Goal: Task Accomplishment & Management: Use online tool/utility

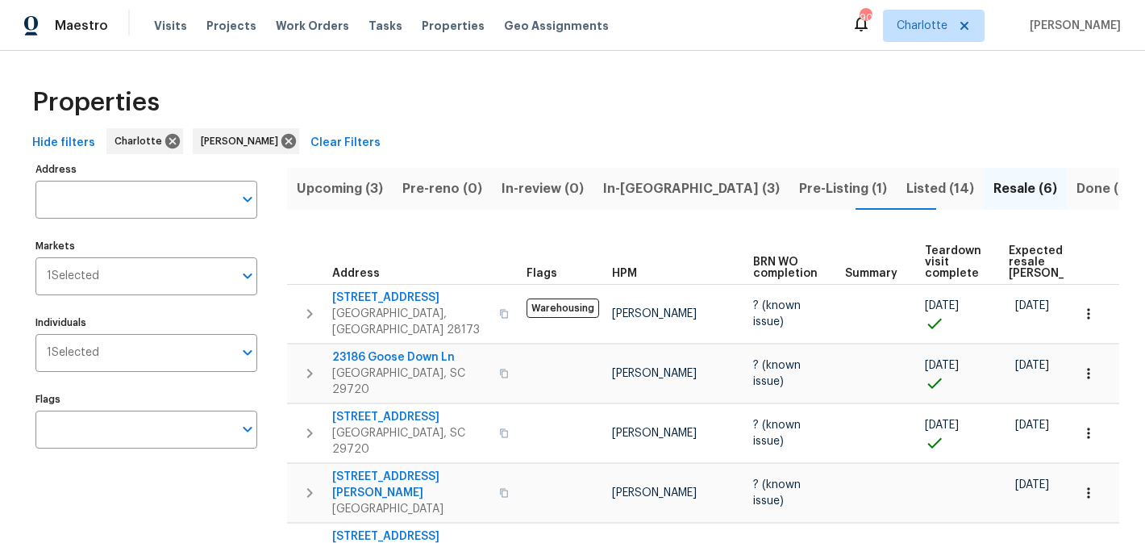
click at [360, 195] on span "Upcoming (3)" at bounding box center [340, 188] width 86 height 23
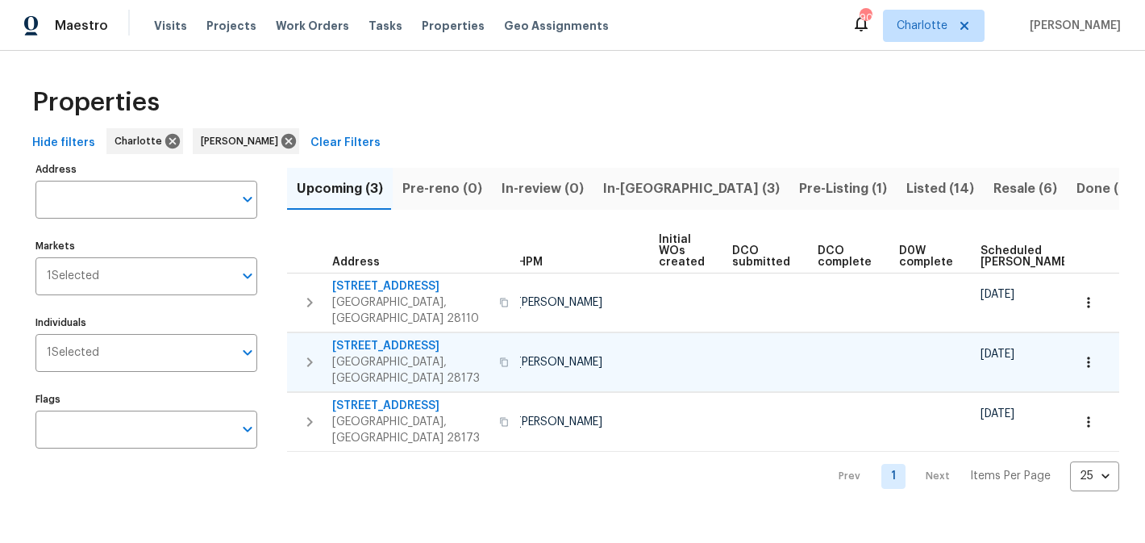
scroll to position [0, 193]
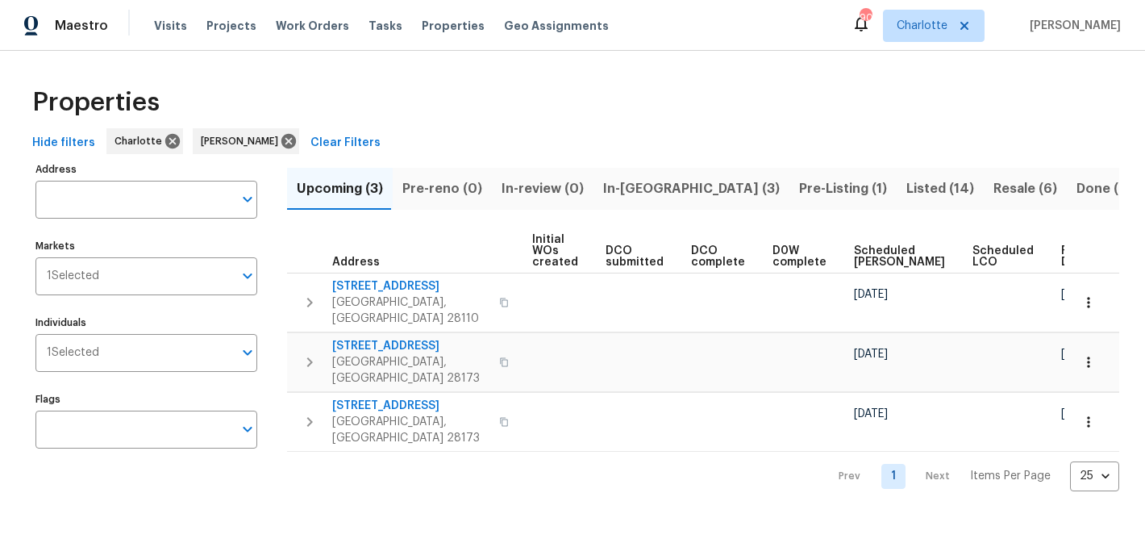
click at [616, 192] on span "In-reno (3)" at bounding box center [691, 188] width 177 height 23
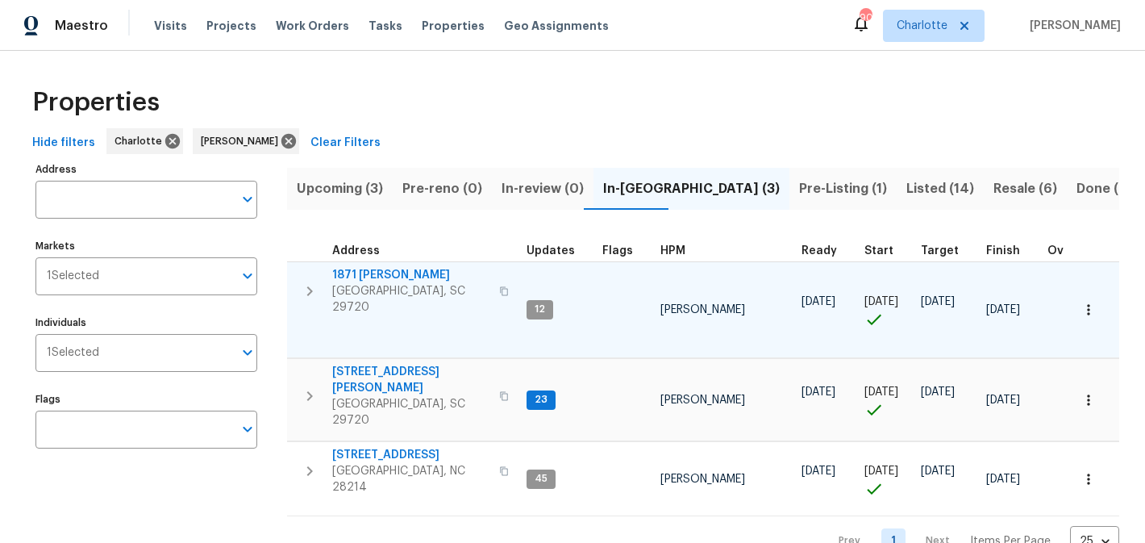
click at [372, 274] on span "1871 Tara Trl" at bounding box center [410, 275] width 157 height 16
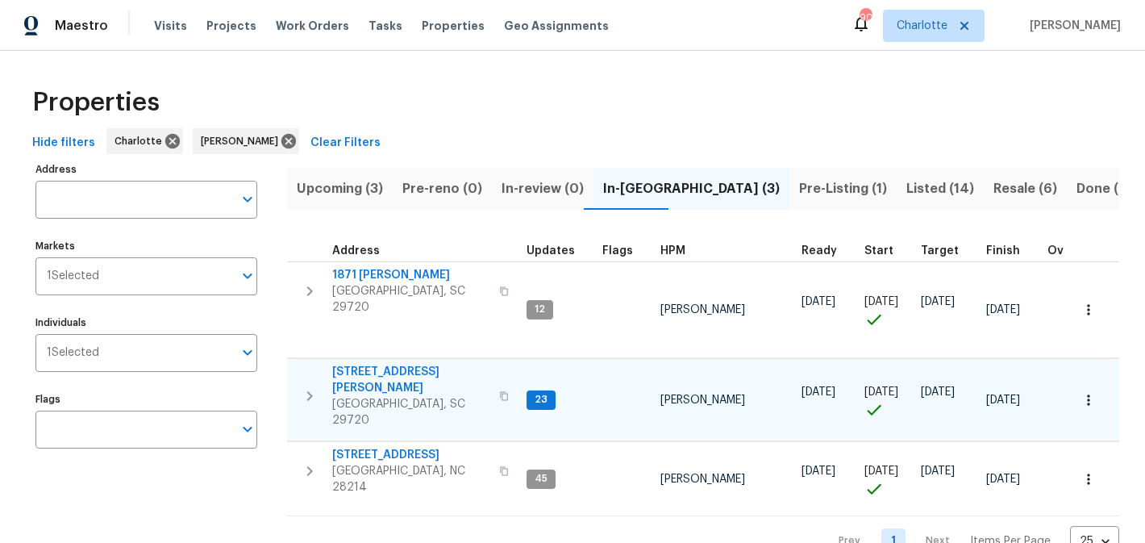
click at [376, 364] on span "[STREET_ADDRESS][PERSON_NAME]" at bounding box center [410, 380] width 157 height 32
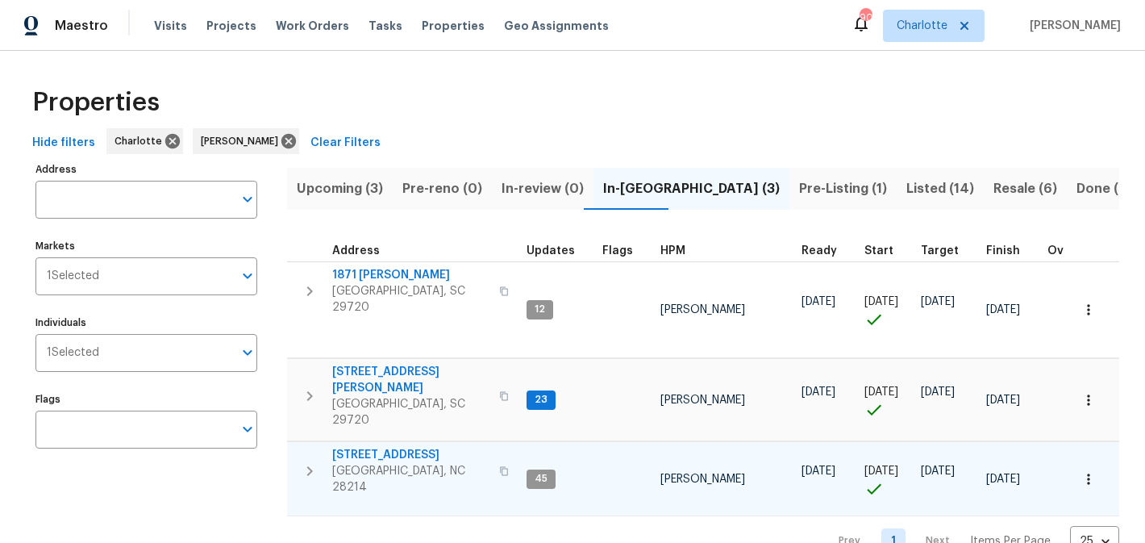
click at [398, 447] on span "505 Old Vine Ct" at bounding box center [410, 455] width 157 height 16
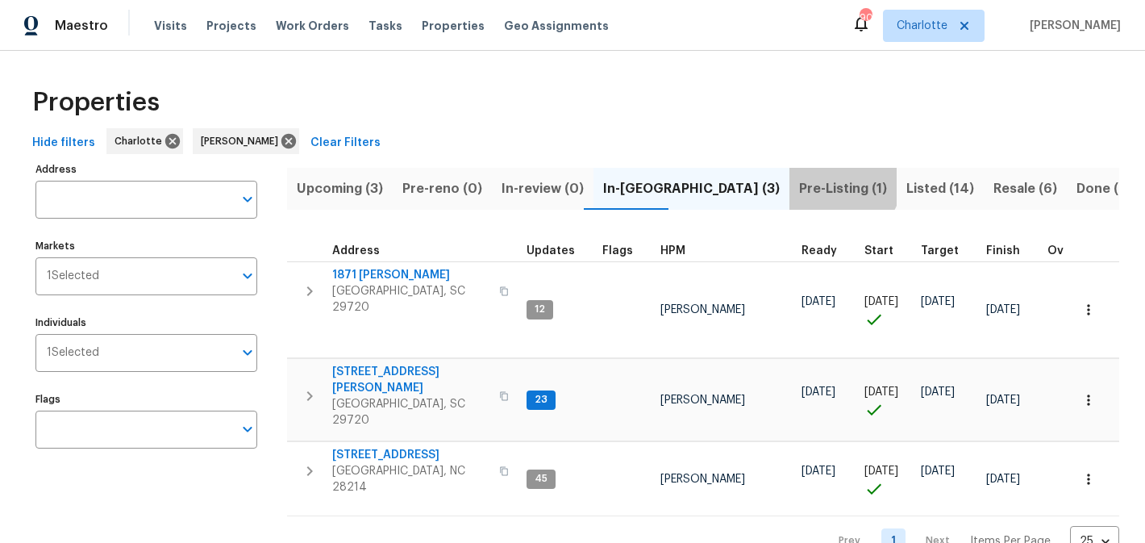
click at [799, 179] on span "Pre-Listing (1)" at bounding box center [843, 188] width 88 height 23
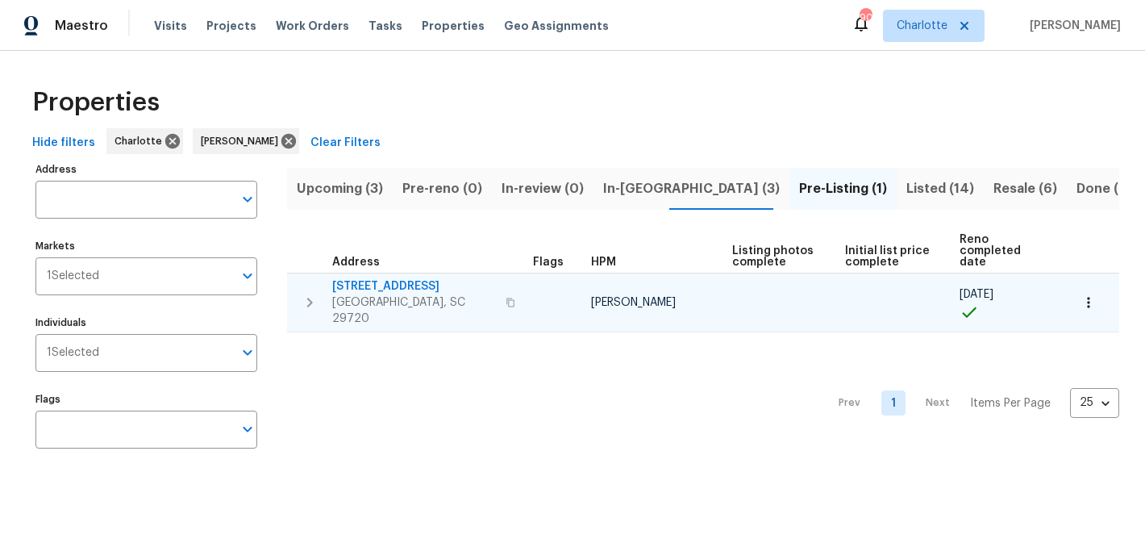
click at [382, 278] on span "4131 Doe Ridge Ln" at bounding box center [414, 286] width 164 height 16
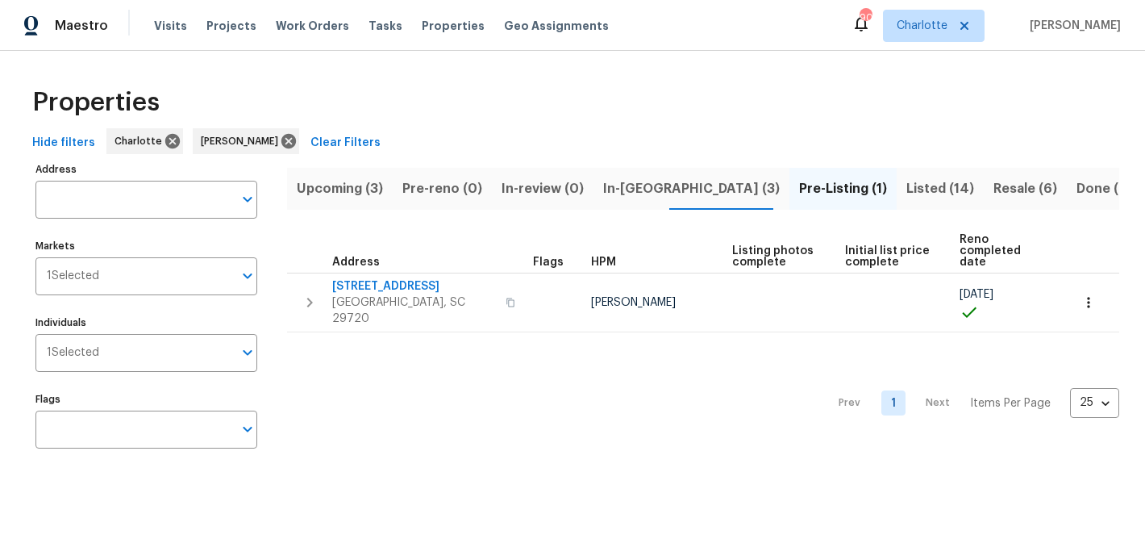
click at [906, 182] on span "Listed (14)" at bounding box center [940, 188] width 68 height 23
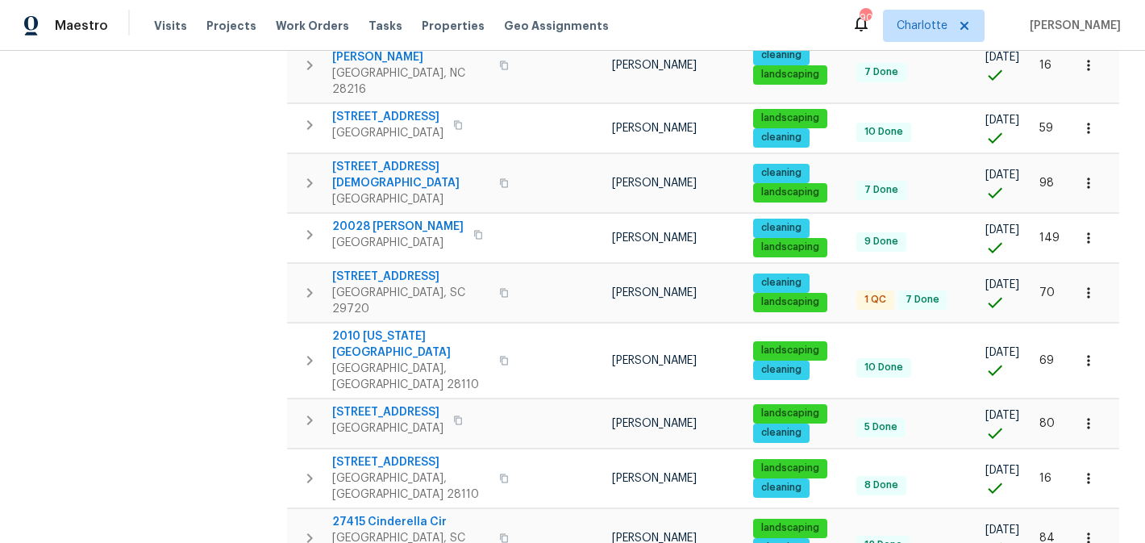
scroll to position [494, 0]
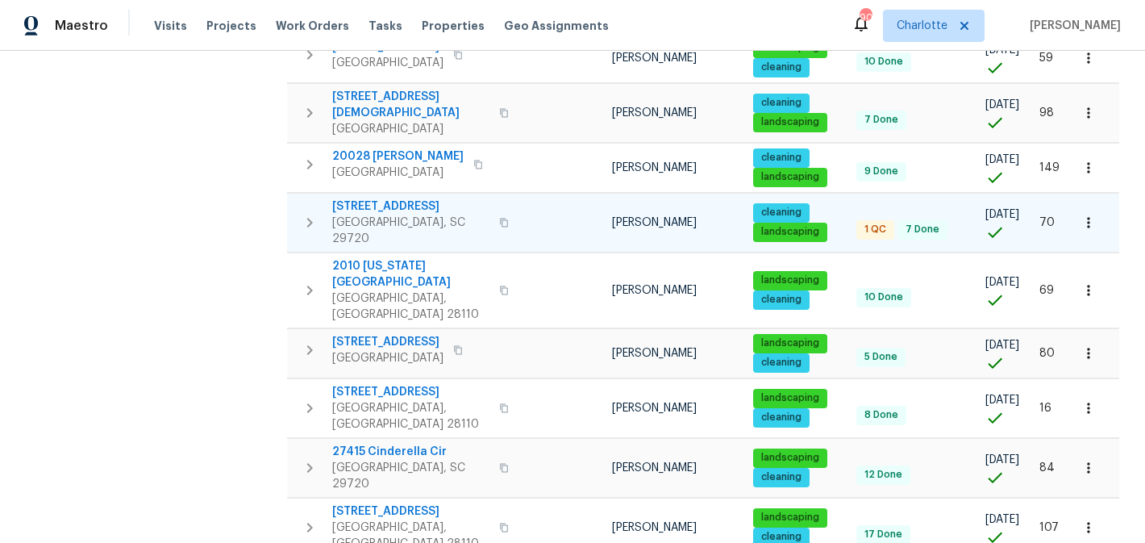
click at [397, 198] on span "3090 Bridgewater St" at bounding box center [410, 206] width 157 height 16
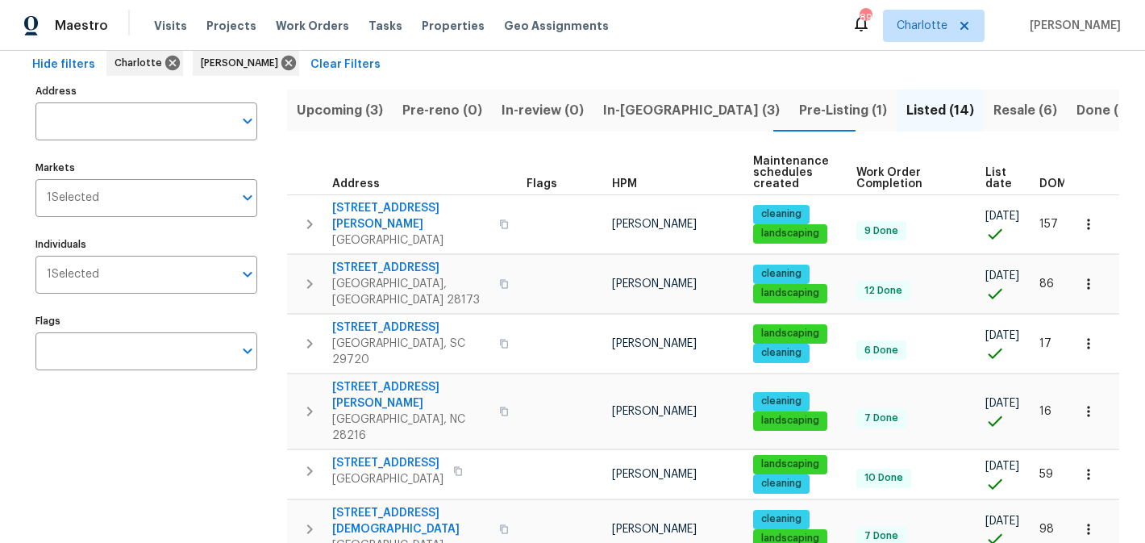
scroll to position [73, 0]
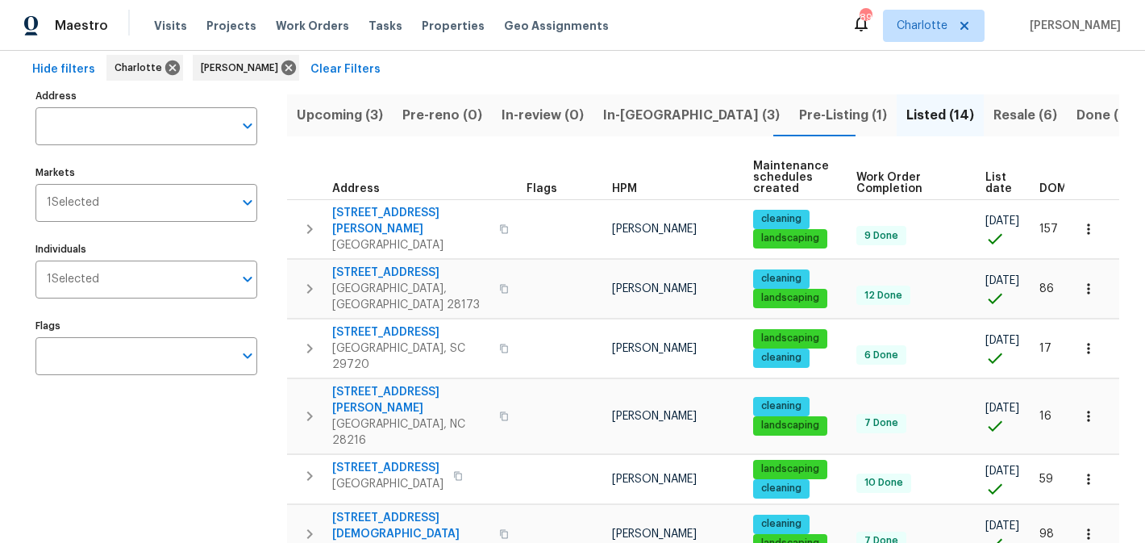
click at [993, 110] on span "Resale (6)" at bounding box center [1025, 115] width 64 height 23
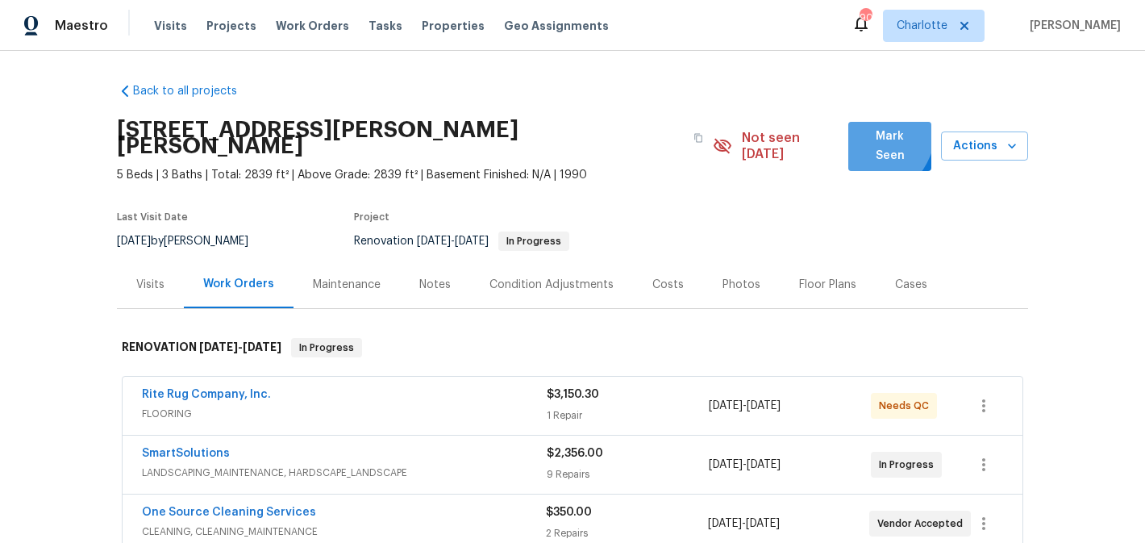
click at [865, 131] on span "Mark Seen" at bounding box center [889, 147] width 57 height 40
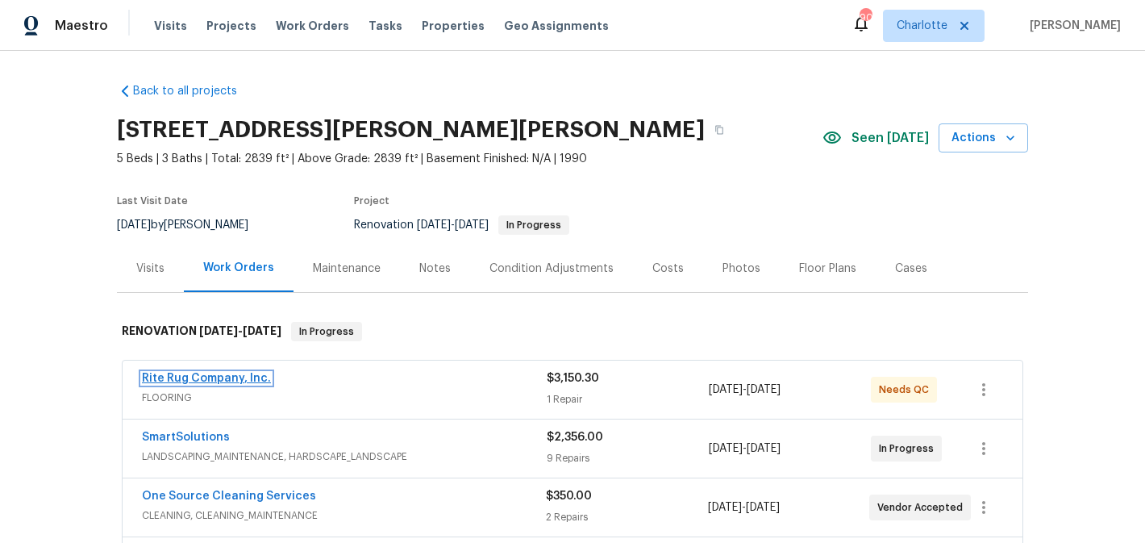
click at [224, 379] on link "Rite Rug Company, Inc." at bounding box center [206, 377] width 129 height 11
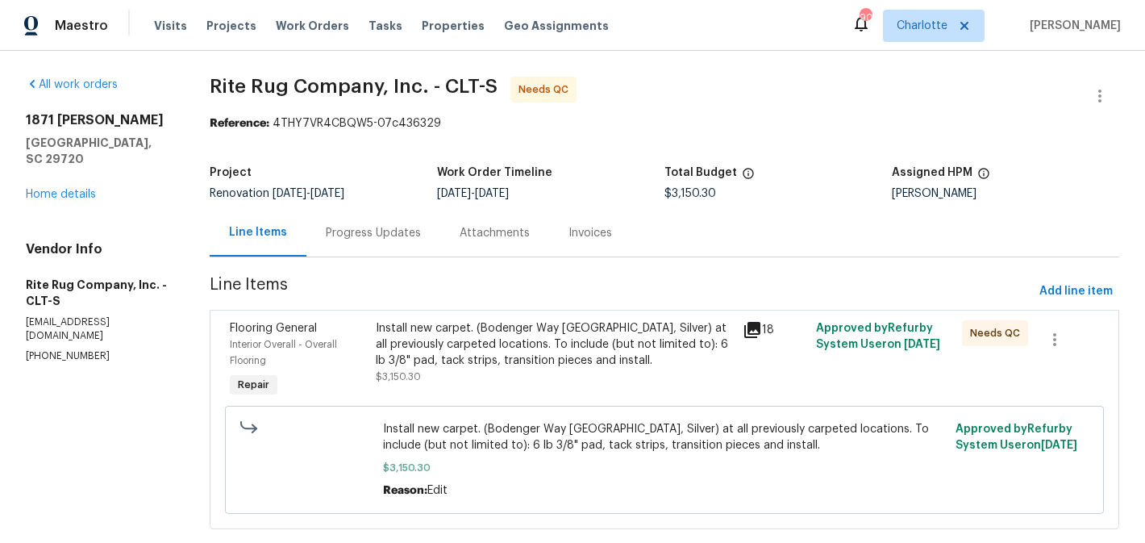
click at [564, 365] on div "Install new carpet. (Bodenger Way 945 Winter Ash, Silver) at all previously car…" at bounding box center [554, 344] width 356 height 48
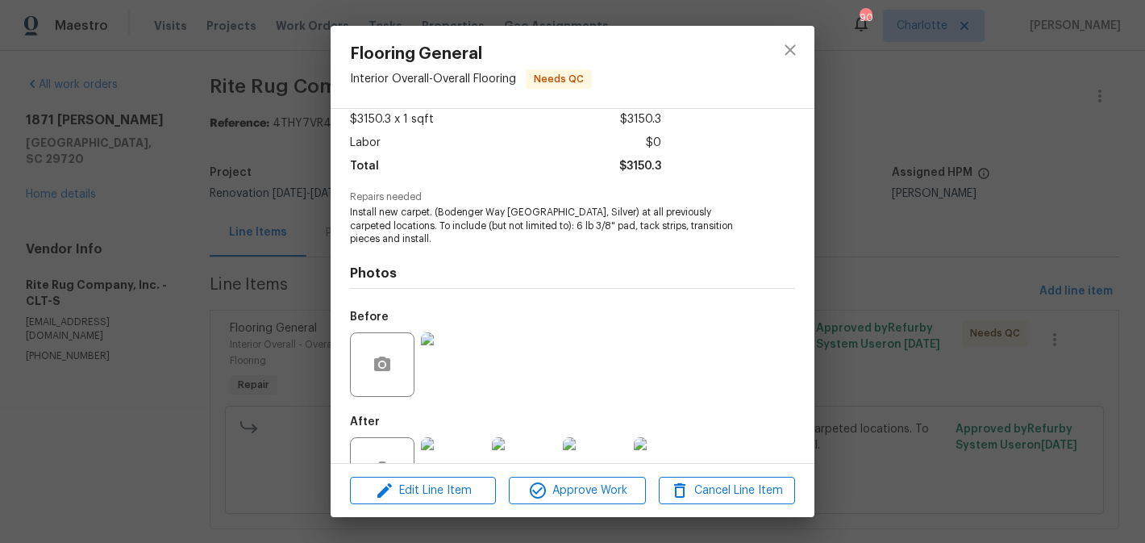
scroll to position [146, 0]
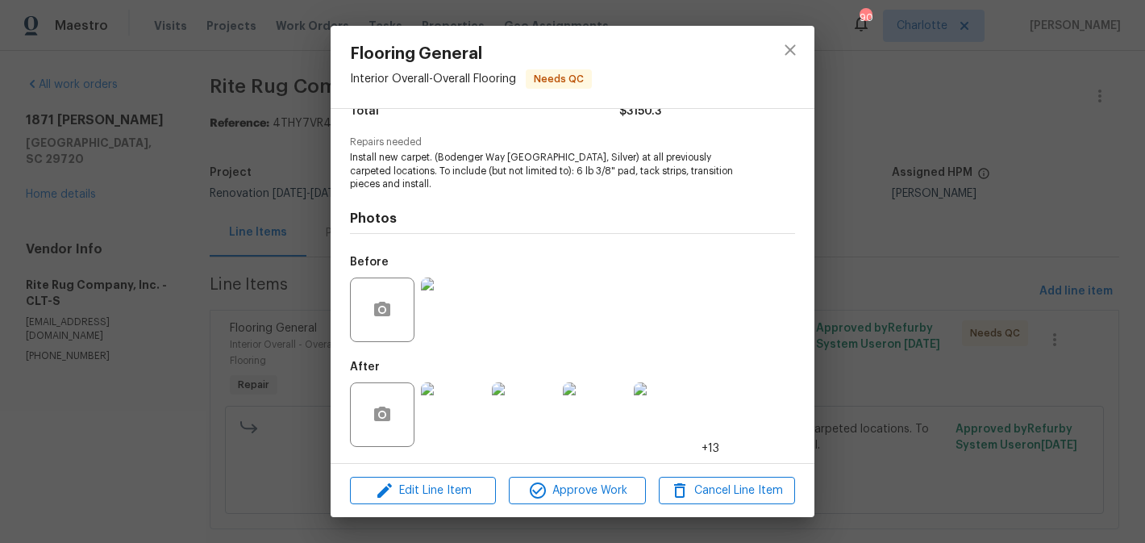
click at [442, 418] on img at bounding box center [453, 414] width 64 height 64
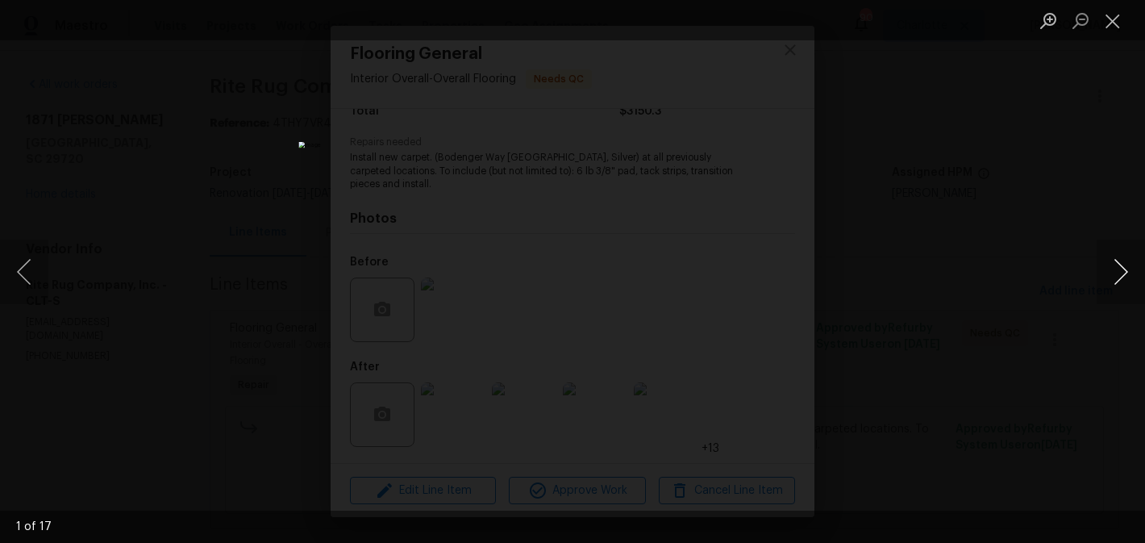
click at [1127, 260] on button "Next image" at bounding box center [1120, 271] width 48 height 64
click at [1120, 266] on button "Next image" at bounding box center [1120, 271] width 48 height 64
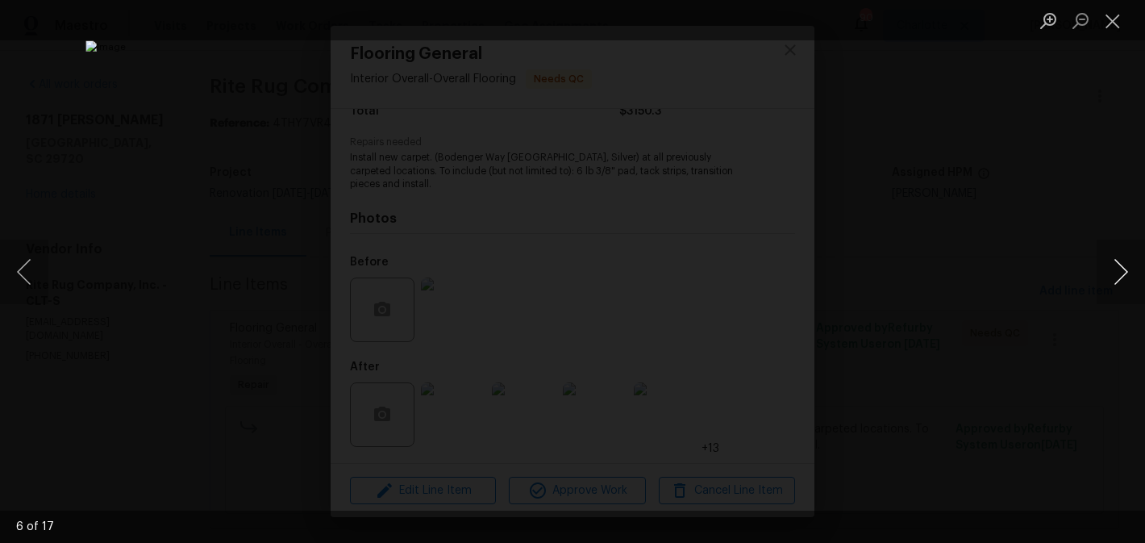
click at [1120, 266] on button "Next image" at bounding box center [1120, 271] width 48 height 64
click at [1119, 266] on button "Next image" at bounding box center [1120, 271] width 48 height 64
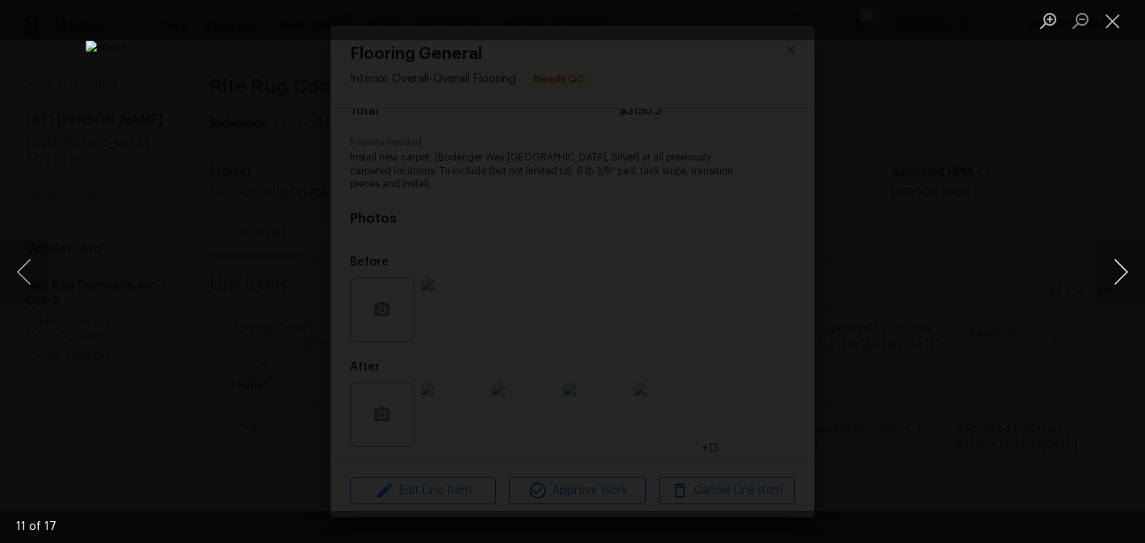
click at [1119, 266] on button "Next image" at bounding box center [1120, 271] width 48 height 64
click at [1123, 29] on button "Close lightbox" at bounding box center [1112, 20] width 32 height 28
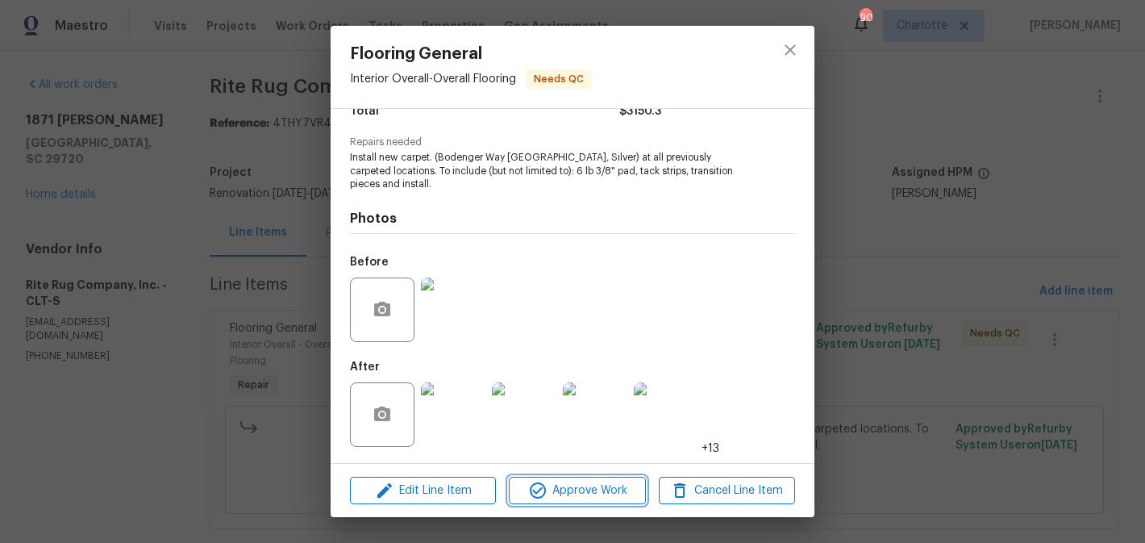
click at [580, 503] on button "Approve Work" at bounding box center [577, 490] width 136 height 28
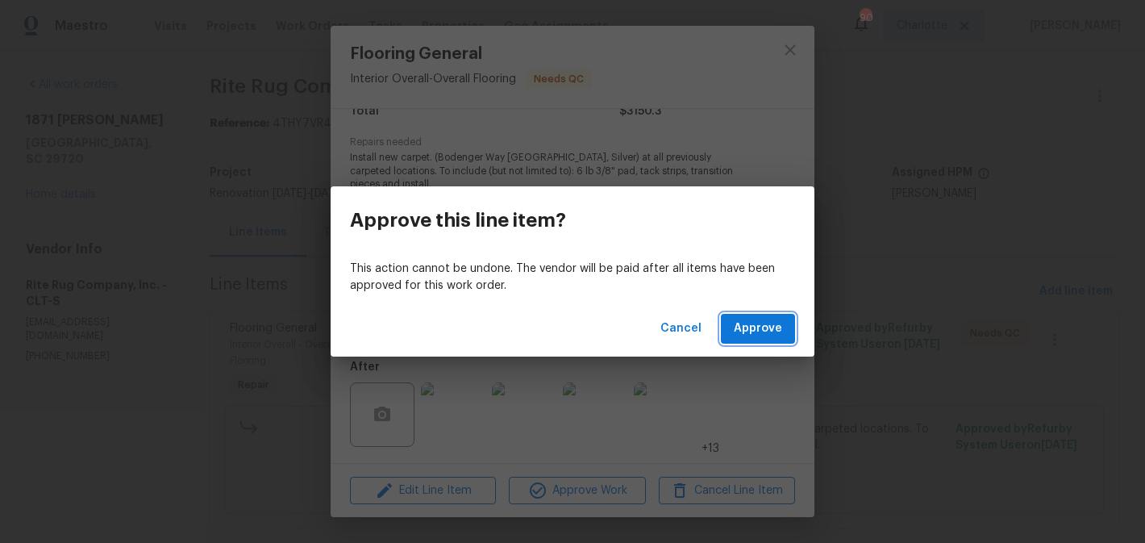
click at [777, 333] on span "Approve" at bounding box center [758, 328] width 48 height 20
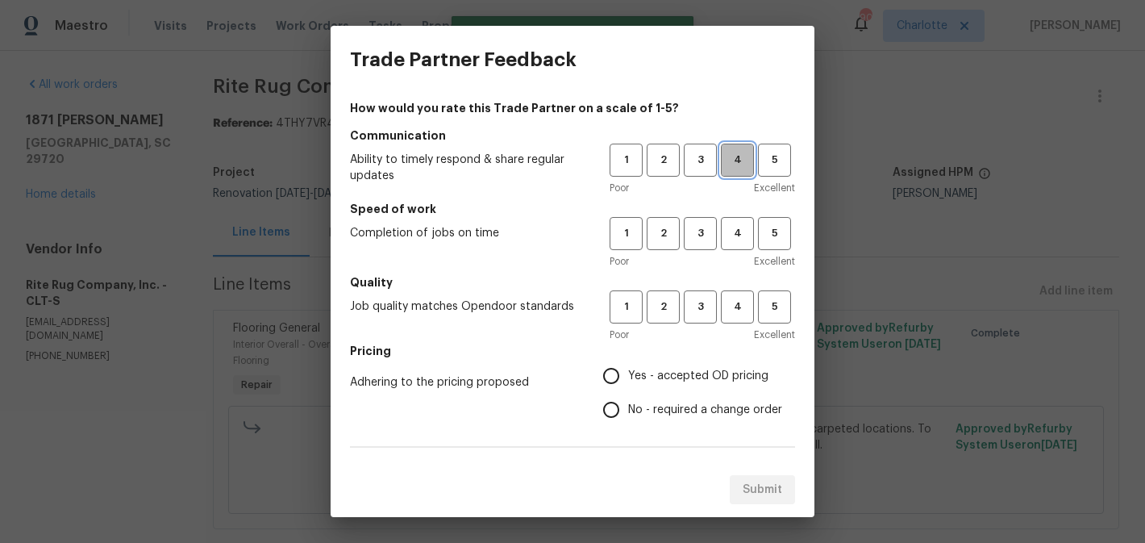
click at [727, 164] on span "4" at bounding box center [737, 160] width 30 height 19
click at [734, 236] on span "4" at bounding box center [737, 233] width 30 height 19
click at [739, 306] on span "4" at bounding box center [737, 306] width 30 height 19
click at [696, 382] on span "Yes - accepted OD pricing" at bounding box center [698, 376] width 140 height 17
click at [628, 382] on input "Yes - accepted OD pricing" at bounding box center [611, 376] width 34 height 34
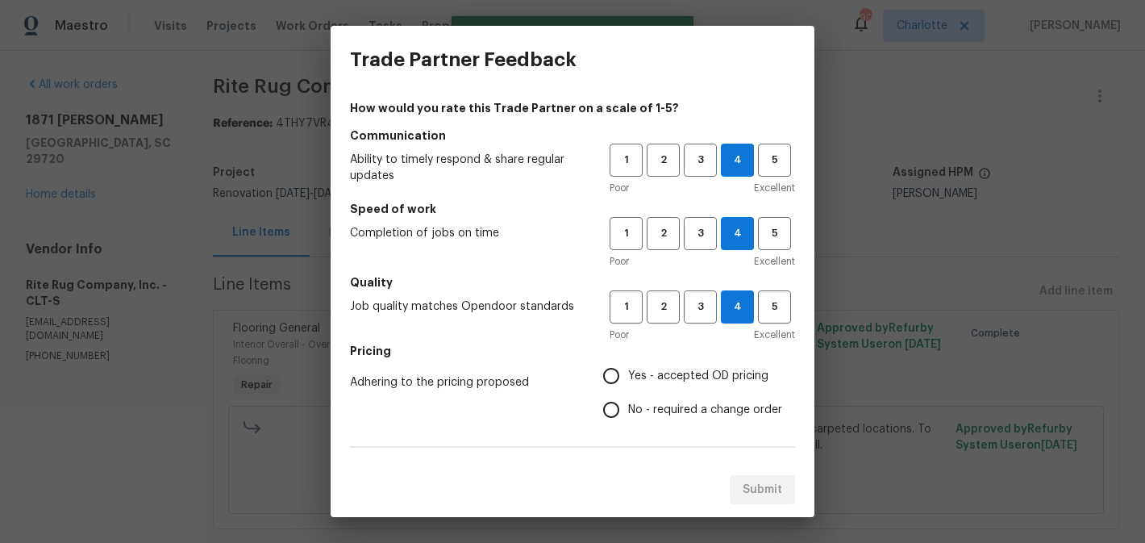
radio input "true"
click at [687, 408] on span "No - required a change order" at bounding box center [705, 409] width 154 height 17
click at [628, 408] on input "No - required a change order" at bounding box center [611, 410] width 34 height 34
radio input "true"
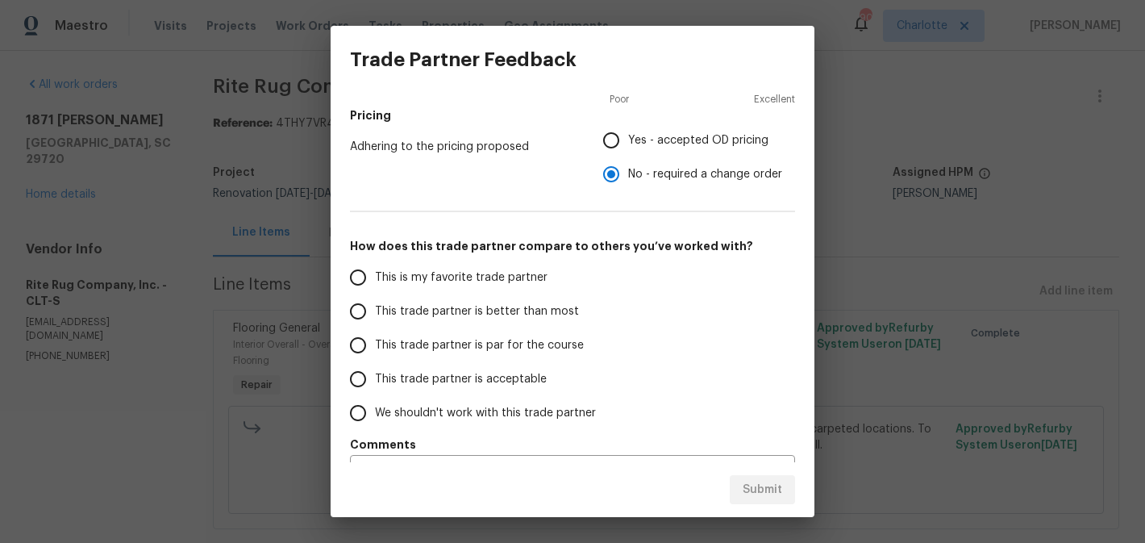
scroll to position [276, 0]
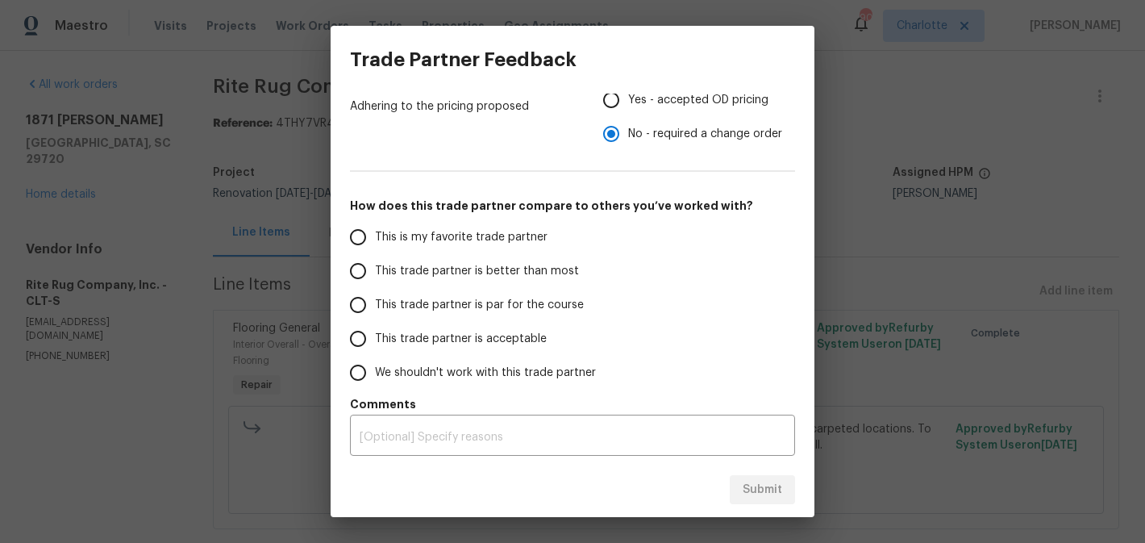
click at [483, 268] on span "This trade partner is better than most" at bounding box center [477, 271] width 204 height 17
click at [375, 268] on input "This trade partner is better than most" at bounding box center [358, 271] width 34 height 34
click at [768, 487] on span "Submit" at bounding box center [763, 490] width 40 height 20
radio input "true"
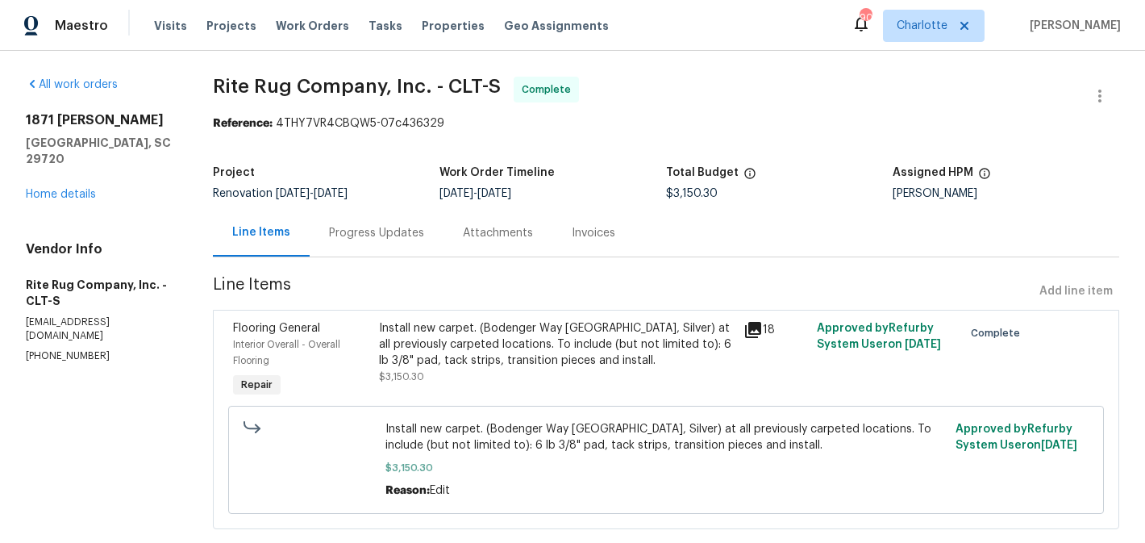
radio input "false"
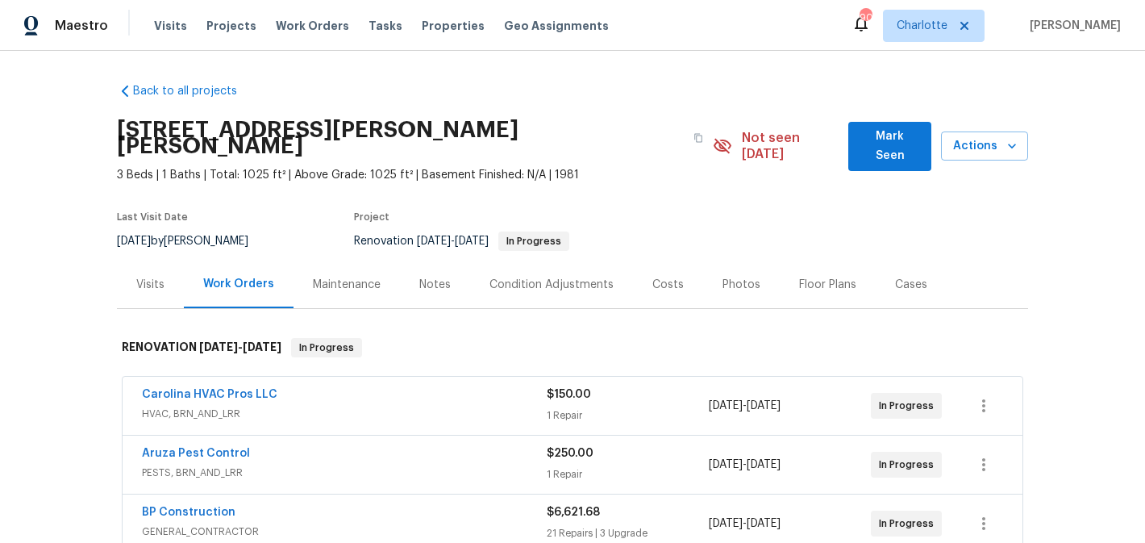
click at [883, 127] on button "Mark Seen" at bounding box center [889, 146] width 83 height 49
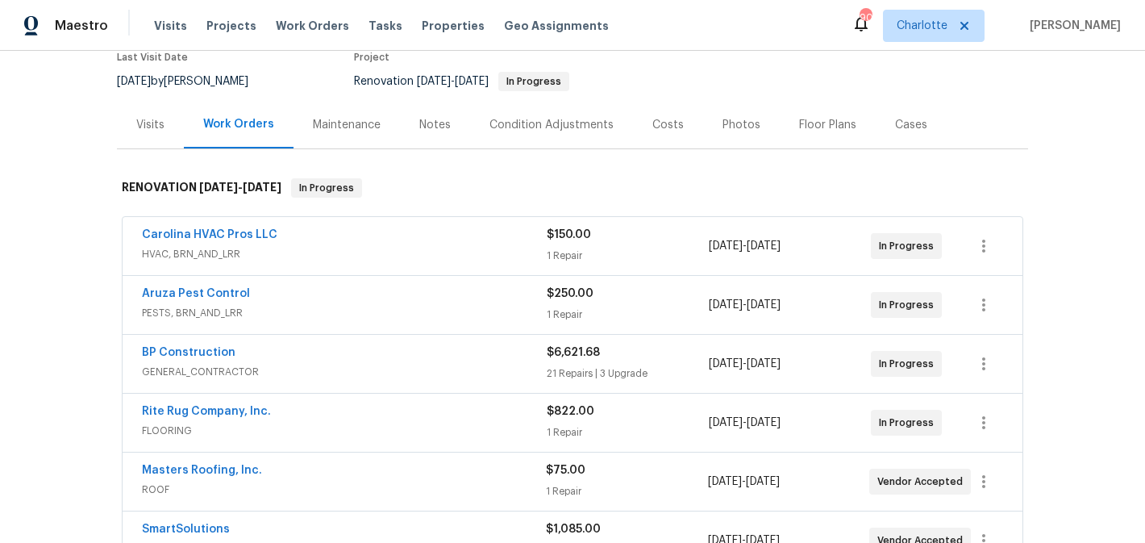
scroll to position [150, 0]
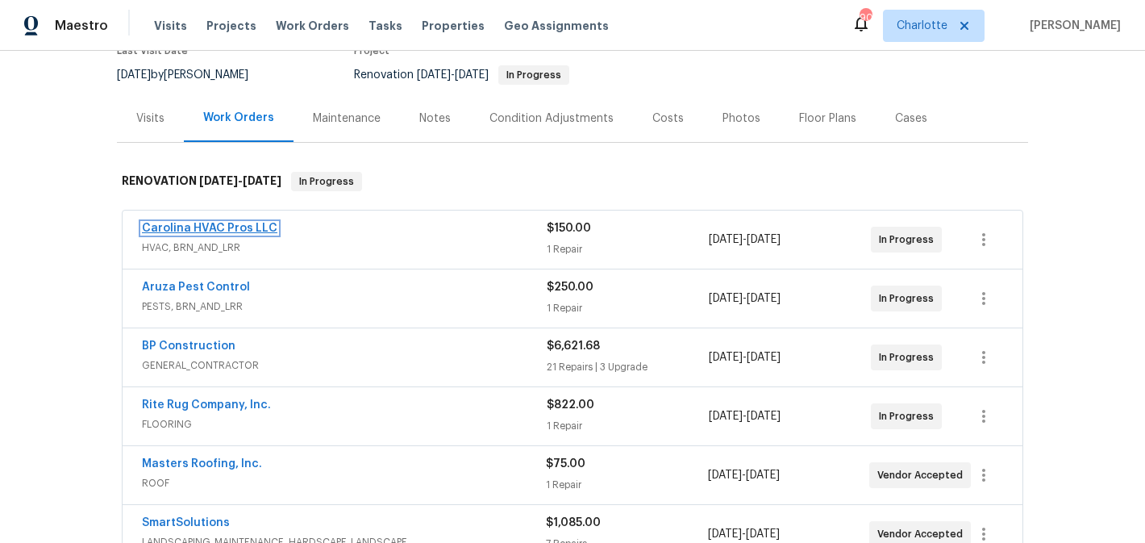
click at [207, 225] on link "Carolina HVAC Pros LLC" at bounding box center [209, 228] width 135 height 11
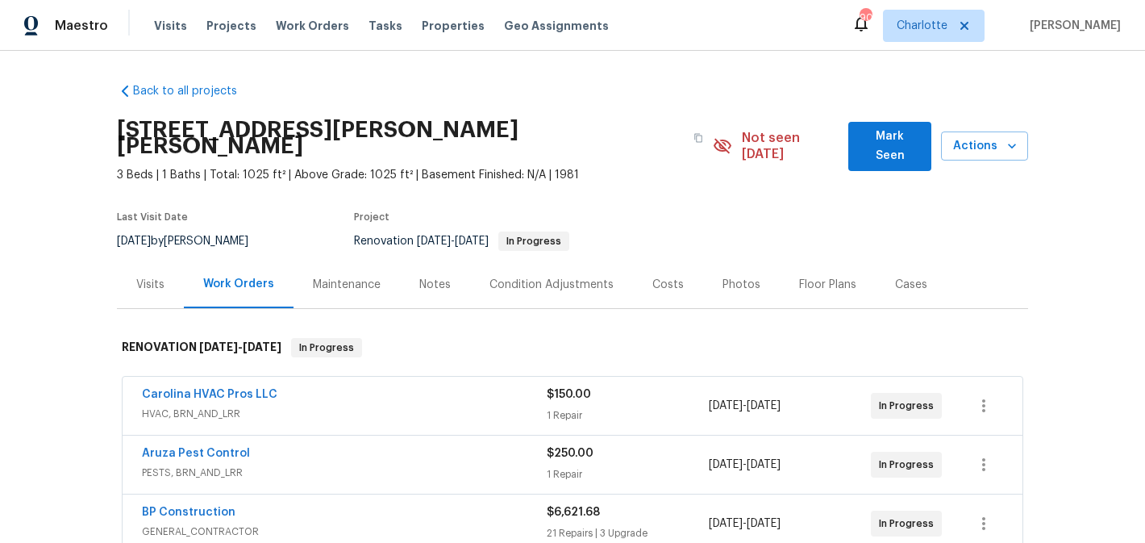
click at [892, 145] on span "Mark Seen" at bounding box center [889, 147] width 57 height 40
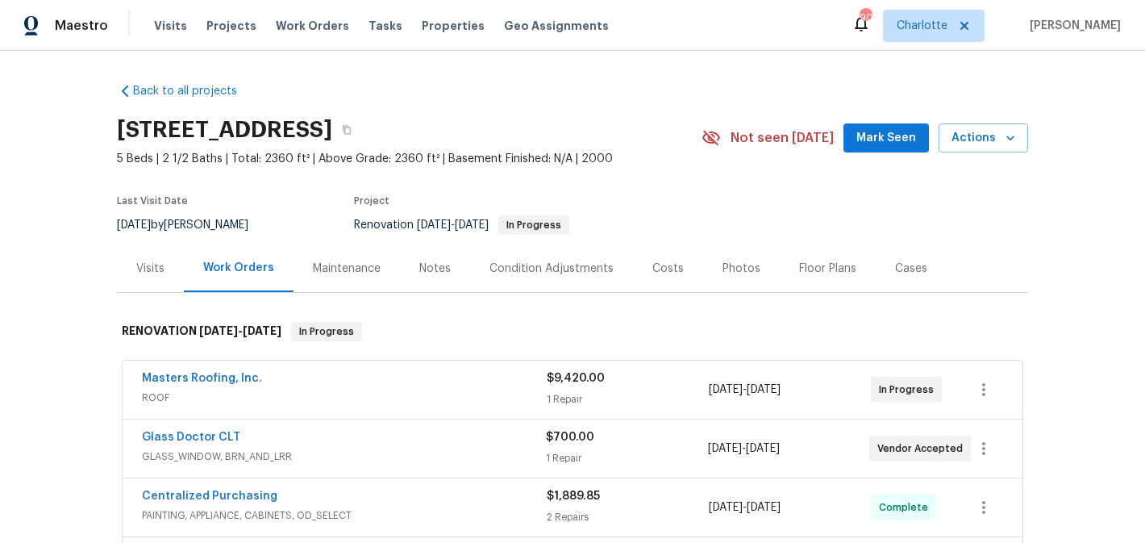
click at [890, 119] on div "505 Old Vine Ct, Charlotte, NC 28214 5 Beds | 2 1/2 Baths | Total: 2360 ft² | A…" at bounding box center [572, 138] width 911 height 58
click at [891, 133] on span "Mark Seen" at bounding box center [886, 138] width 60 height 20
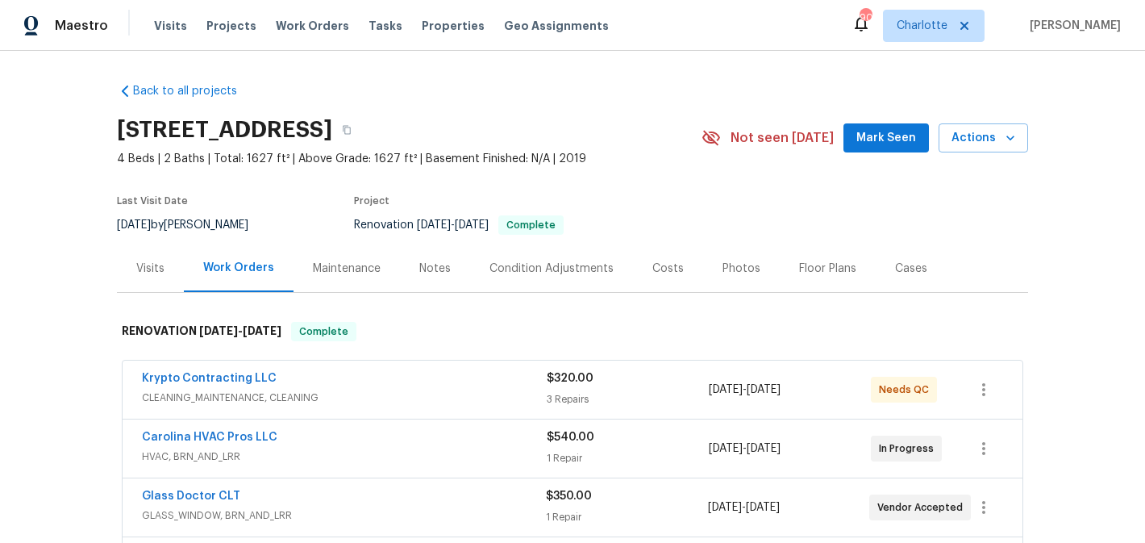
click at [885, 132] on span "Mark Seen" at bounding box center [886, 138] width 60 height 20
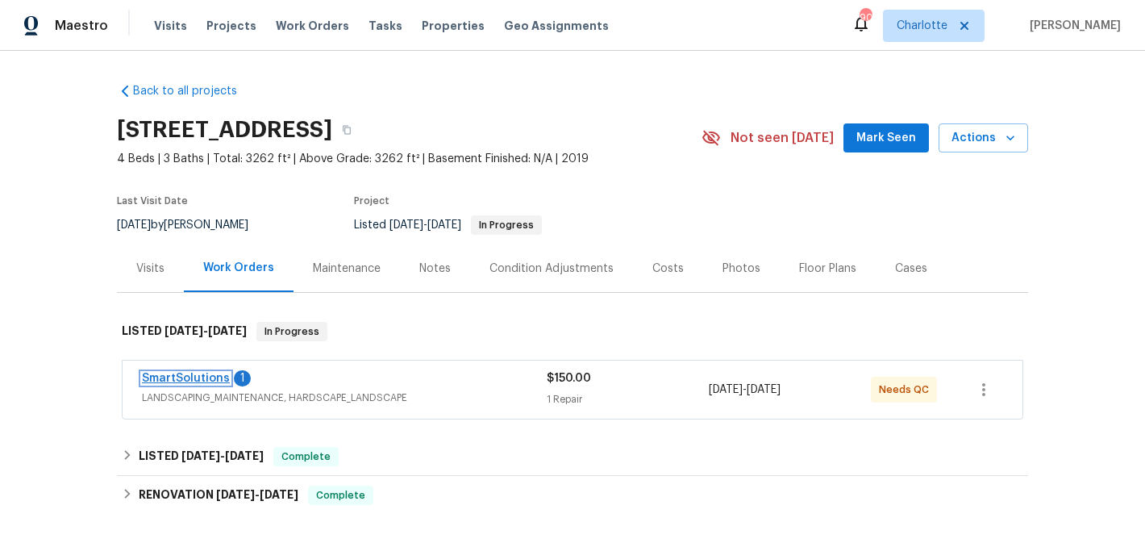
click at [162, 381] on link "SmartSolutions" at bounding box center [186, 377] width 88 height 11
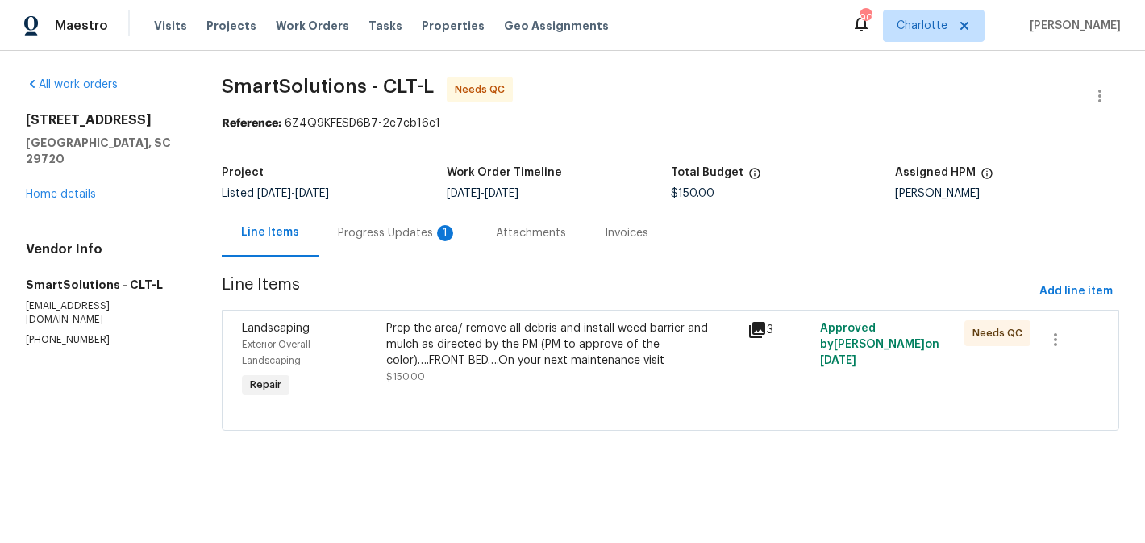
click at [402, 239] on div "Progress Updates 1" at bounding box center [397, 233] width 119 height 16
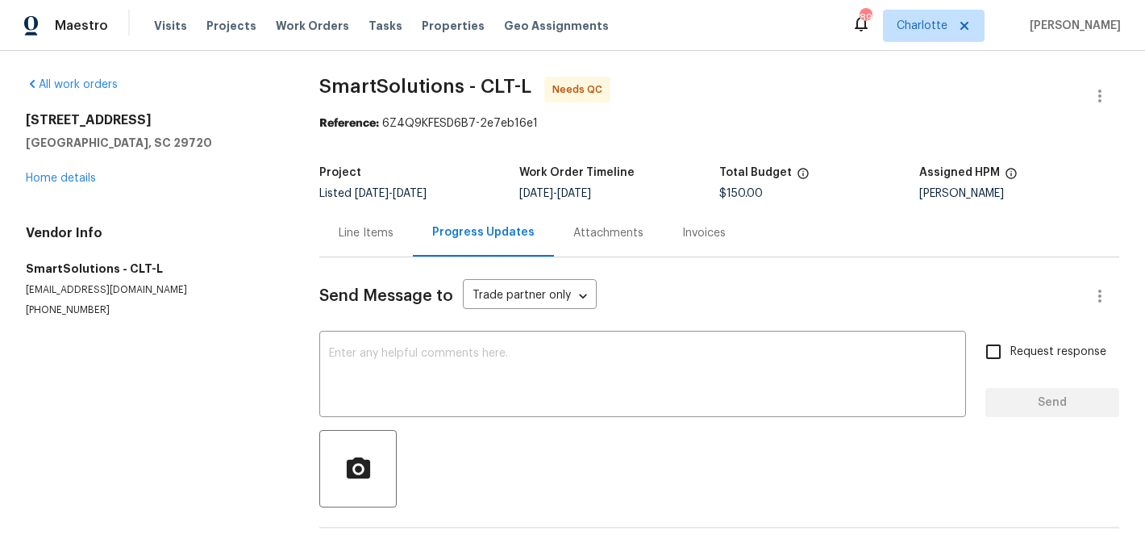
click at [376, 231] on div "Line Items" at bounding box center [366, 233] width 55 height 16
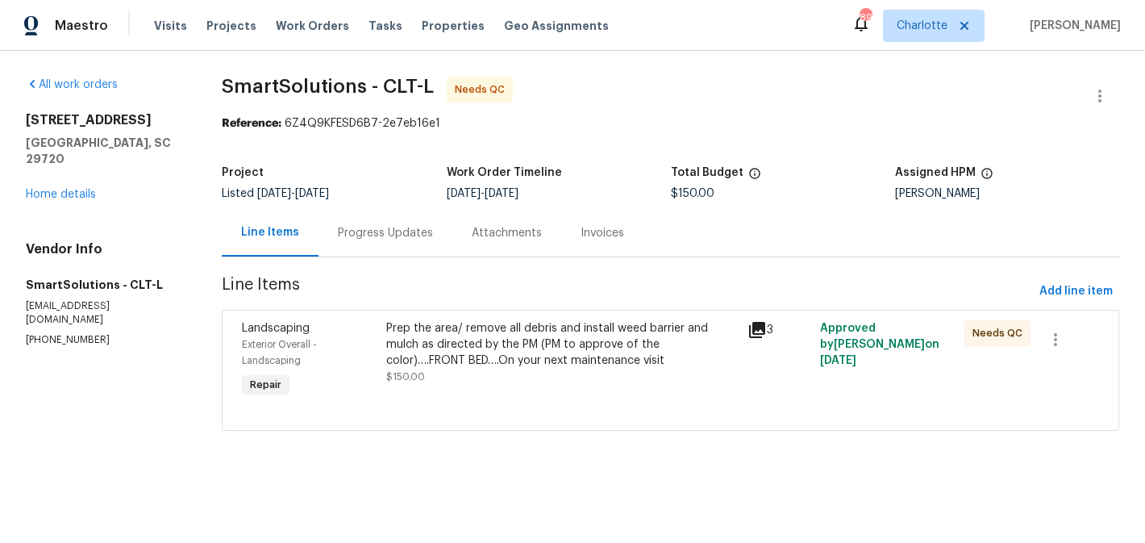
click at [530, 363] on div "Prep the area/ remove all debris and install weed barrier and mulch as directed…" at bounding box center [562, 344] width 352 height 48
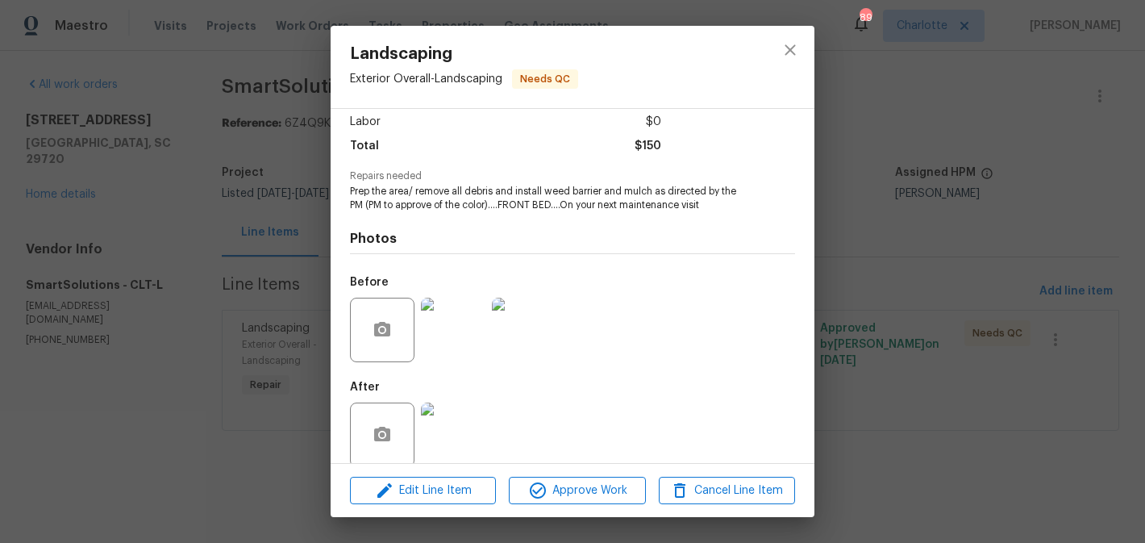
scroll to position [132, 0]
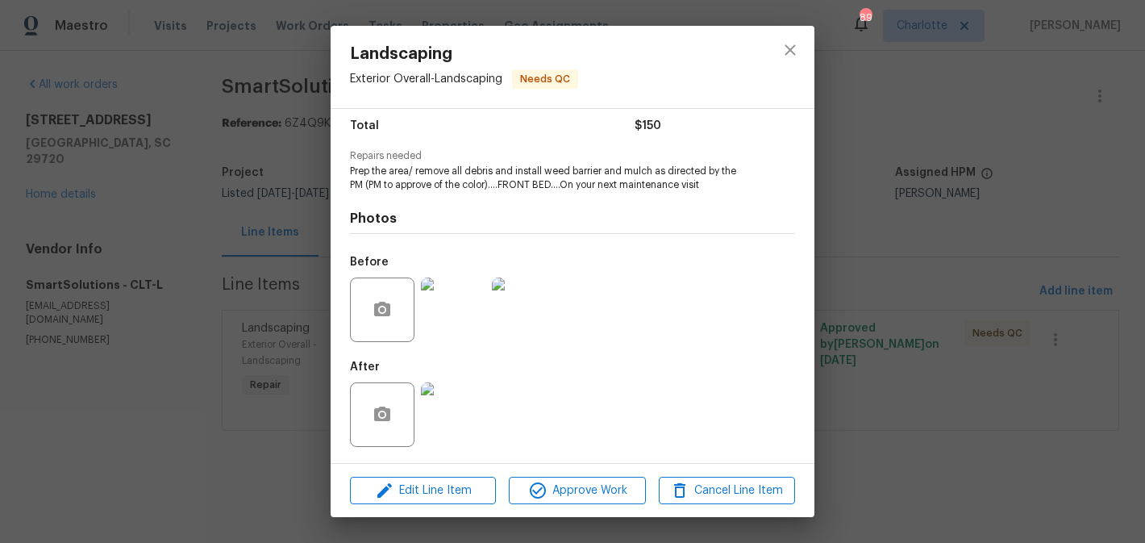
click at [480, 382] on img at bounding box center [453, 414] width 64 height 64
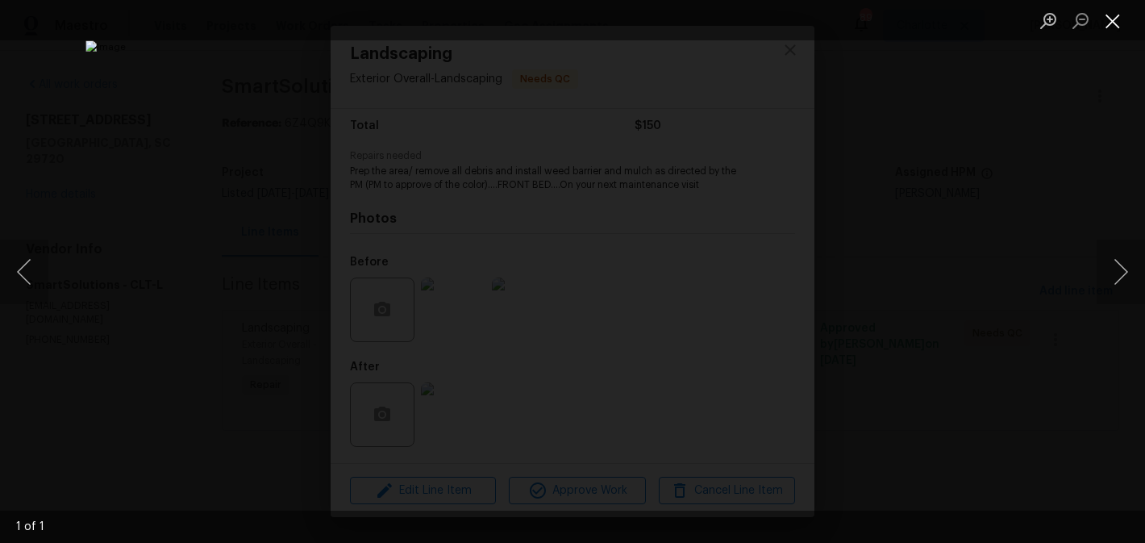
click at [1117, 21] on button "Close lightbox" at bounding box center [1112, 20] width 32 height 28
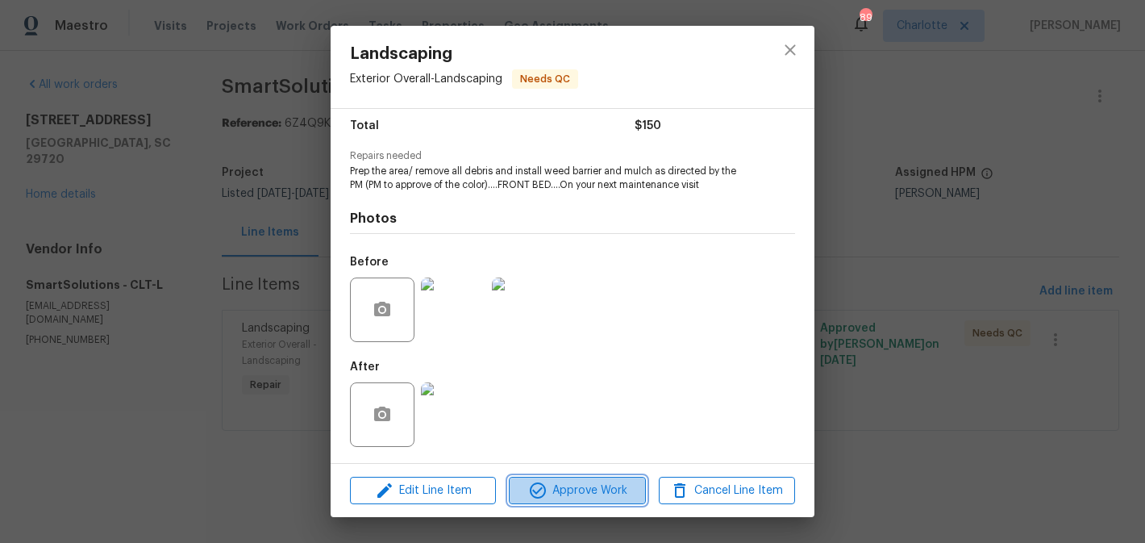
click at [576, 481] on span "Approve Work" at bounding box center [577, 490] width 127 height 20
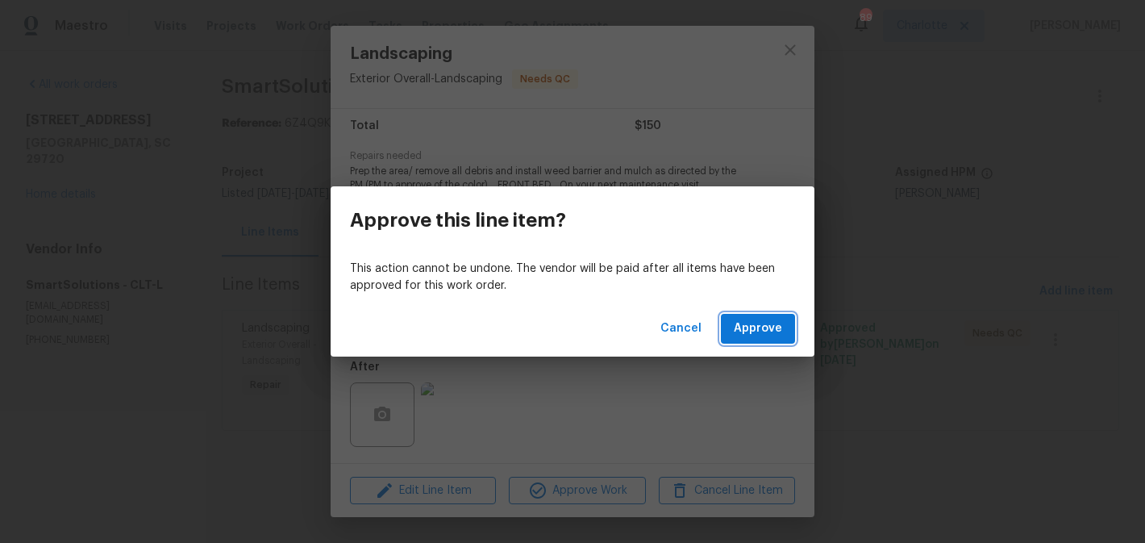
click at [774, 335] on span "Approve" at bounding box center [758, 328] width 48 height 20
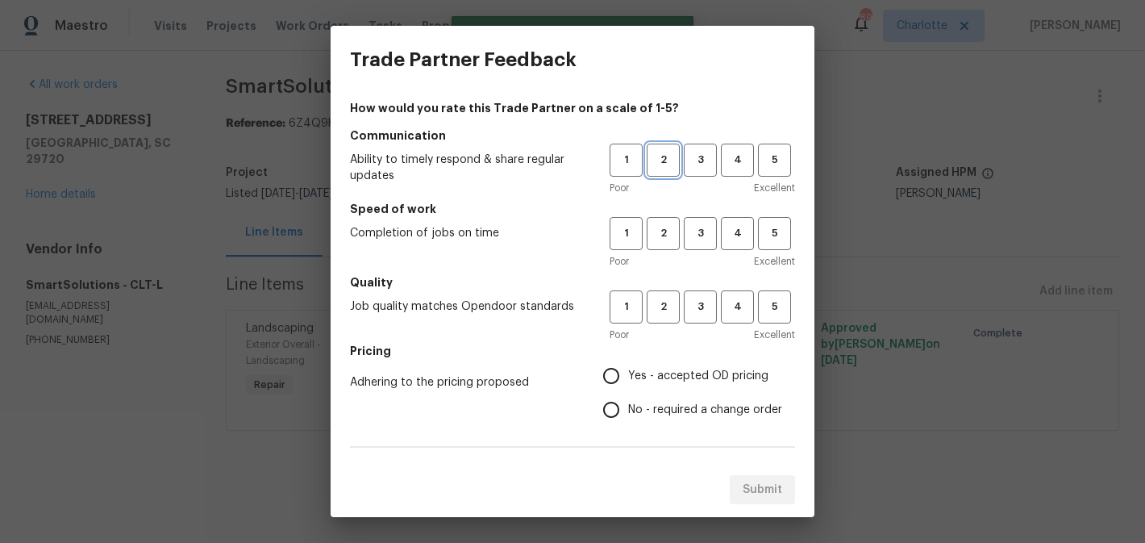
click at [653, 168] on span "2" at bounding box center [663, 160] width 30 height 19
click at [661, 232] on span "2" at bounding box center [663, 233] width 30 height 19
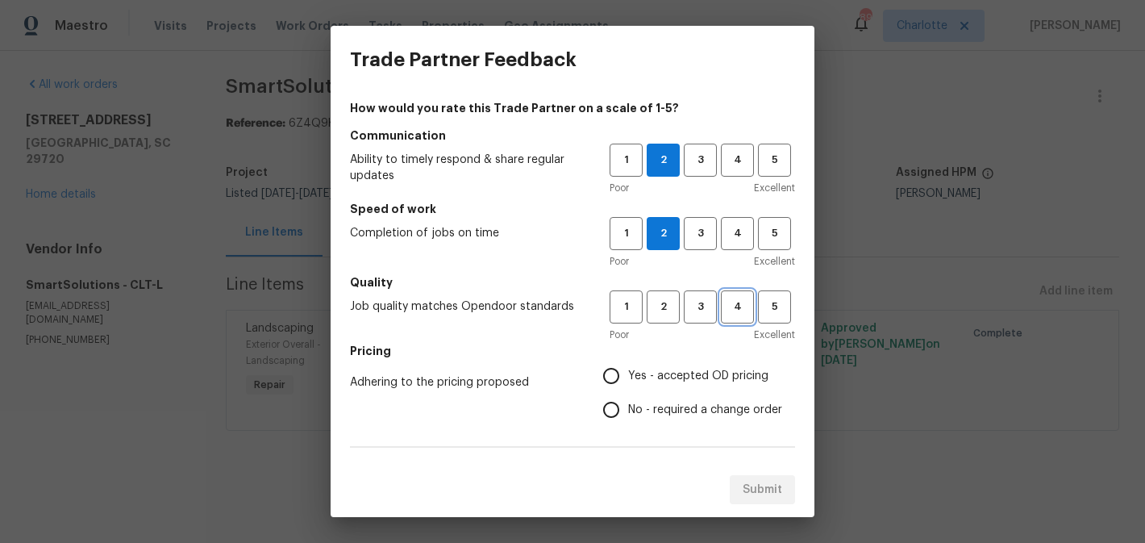
click at [751, 317] on button "4" at bounding box center [737, 306] width 33 height 33
click at [718, 379] on span "Yes - accepted OD pricing" at bounding box center [698, 376] width 140 height 17
click at [628, 379] on input "Yes - accepted OD pricing" at bounding box center [611, 376] width 34 height 34
radio input "true"
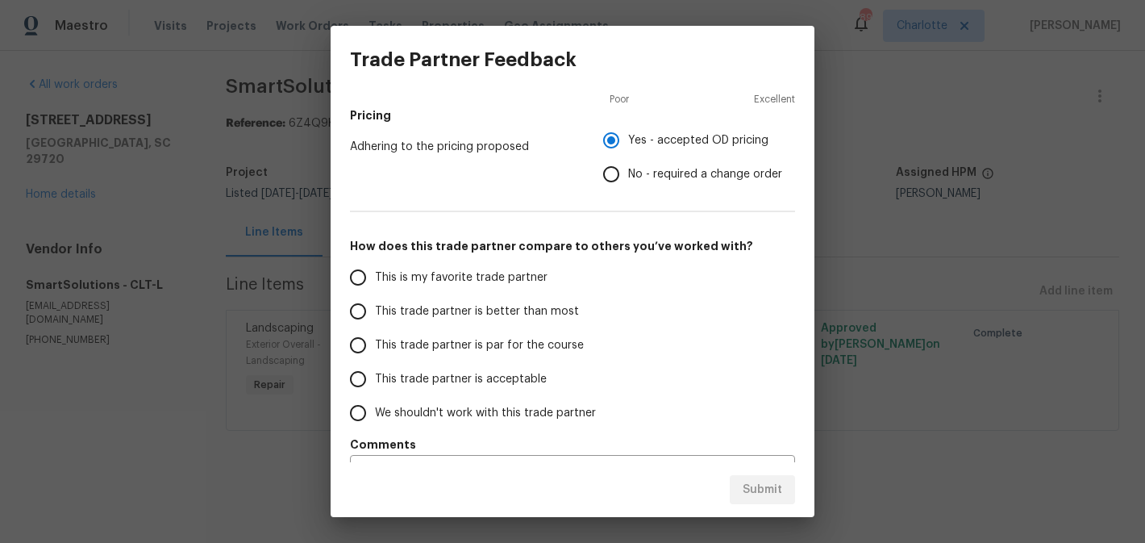
scroll to position [276, 0]
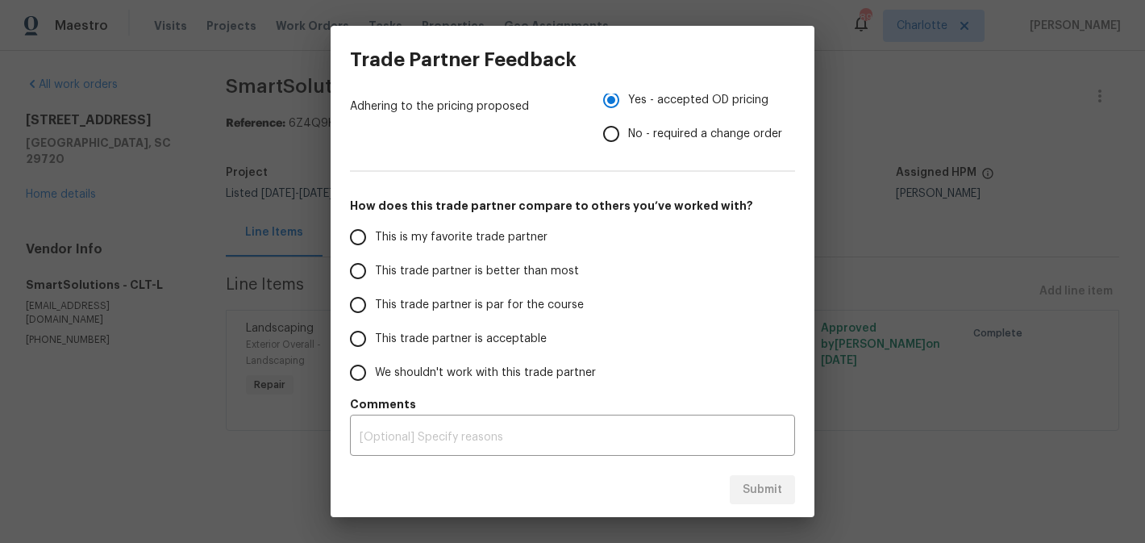
click at [467, 273] on span "This trade partner is better than most" at bounding box center [477, 271] width 204 height 17
click at [375, 273] on input "This trade partner is better than most" at bounding box center [358, 271] width 34 height 34
click at [754, 485] on span "Submit" at bounding box center [763, 490] width 40 height 20
radio input "true"
radio input "false"
